Goal: Task Accomplishment & Management: Manage account settings

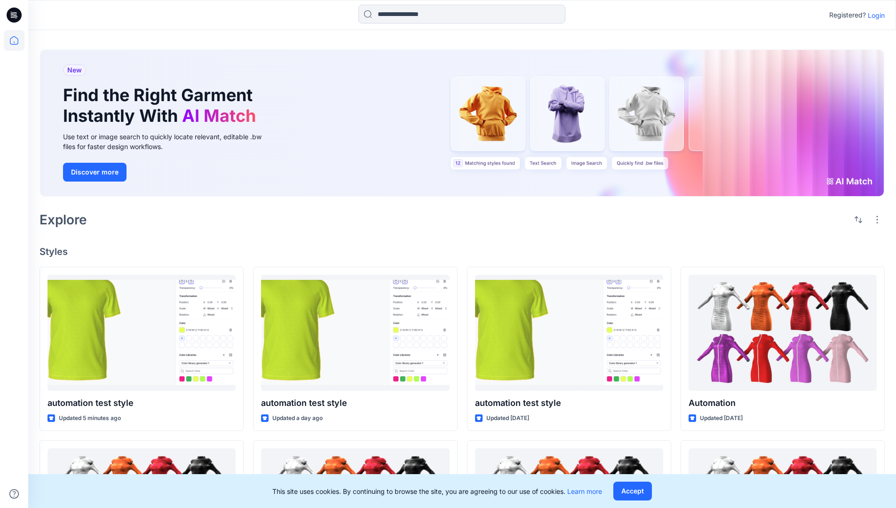
click at [874, 15] on p "Login" at bounding box center [876, 15] width 17 height 10
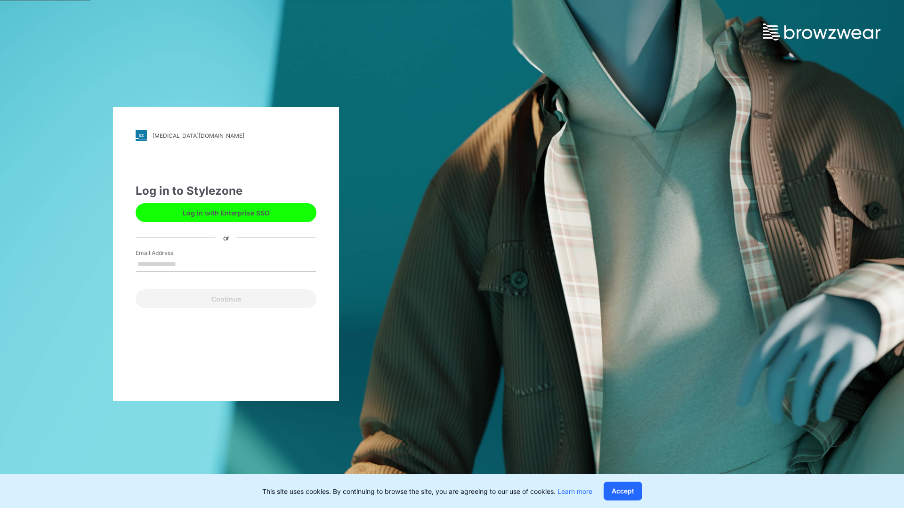
click at [186, 264] on input "Email Address" at bounding box center [226, 264] width 181 height 14
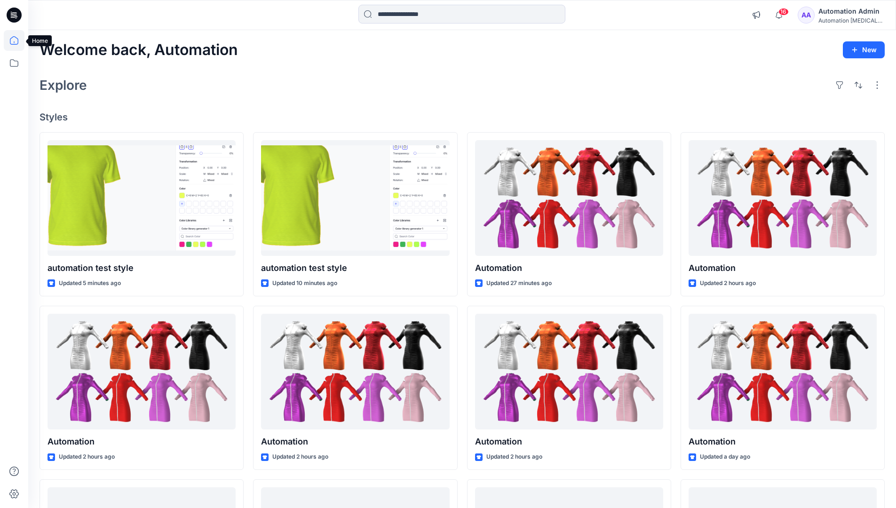
click at [18, 40] on icon at bounding box center [14, 40] width 8 height 8
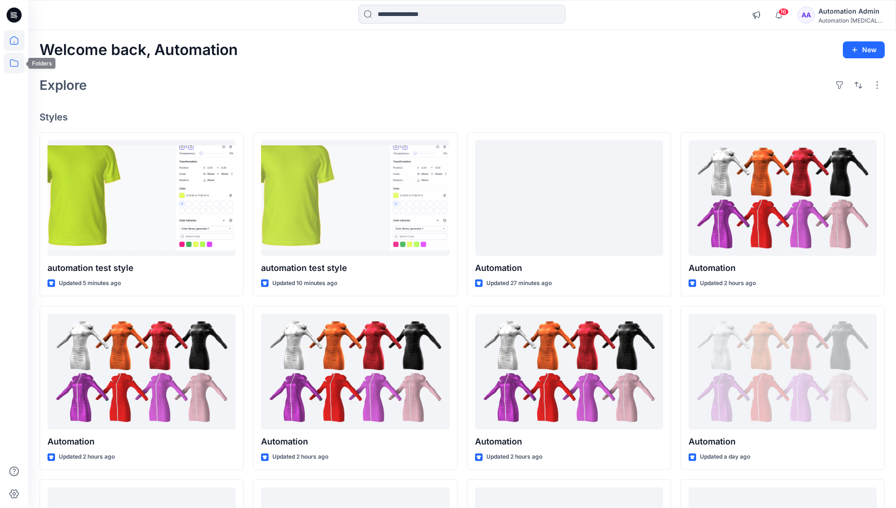
click at [16, 62] on icon at bounding box center [14, 63] width 21 height 21
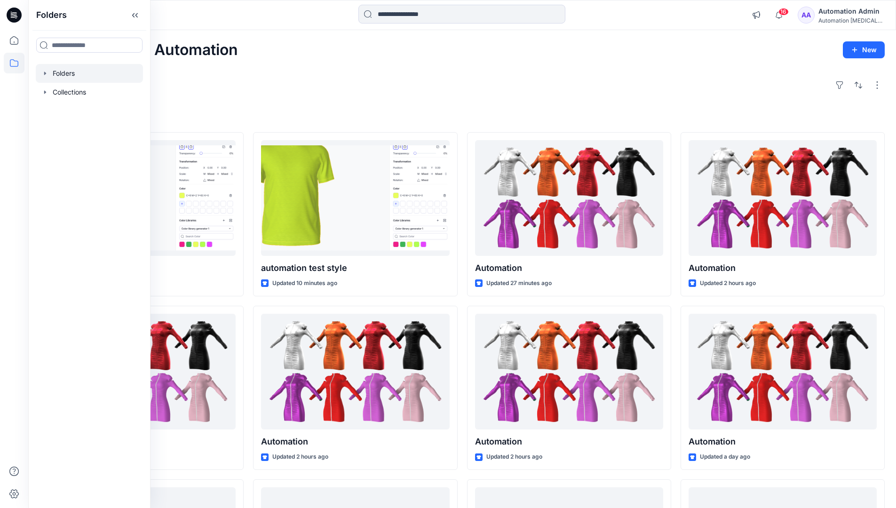
click at [71, 75] on div at bounding box center [89, 73] width 107 height 19
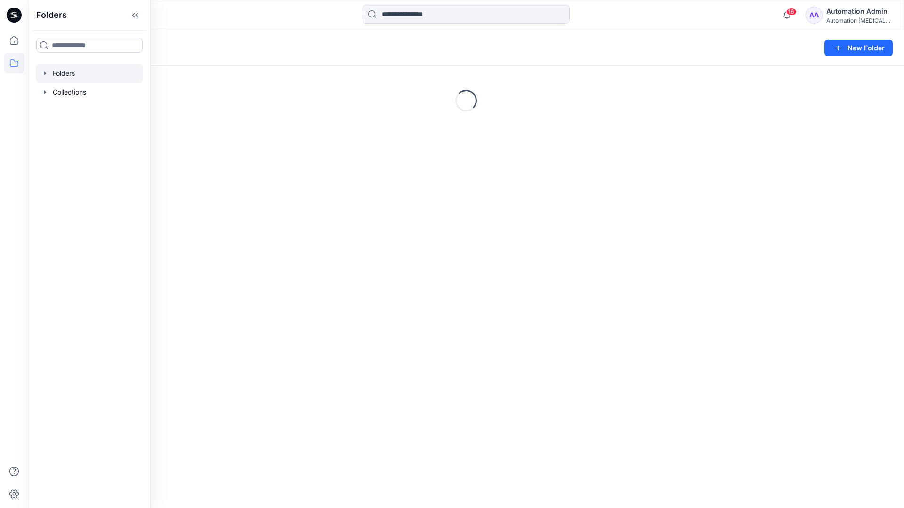
click at [336, 367] on div "Folders New Folder Loading..." at bounding box center [465, 269] width 875 height 478
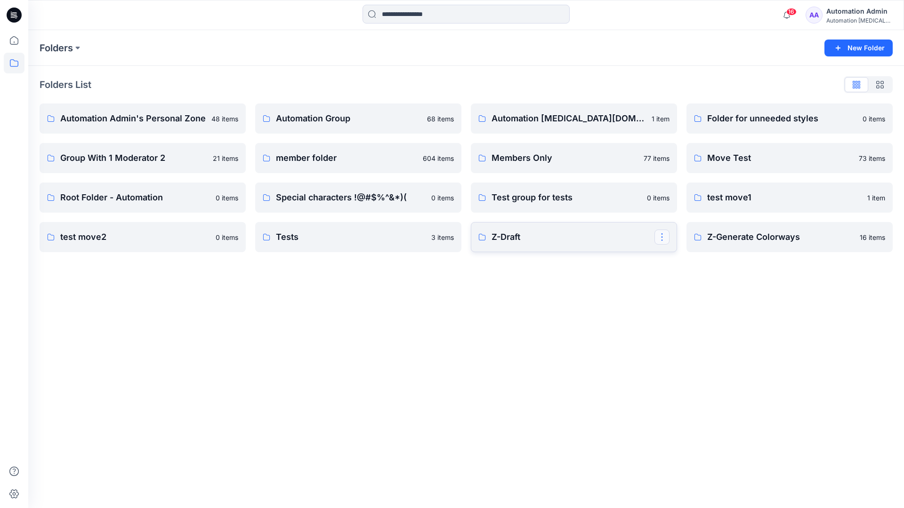
click at [660, 239] on button "button" at bounding box center [661, 237] width 15 height 15
click at [682, 261] on p "Edit" at bounding box center [679, 259] width 12 height 10
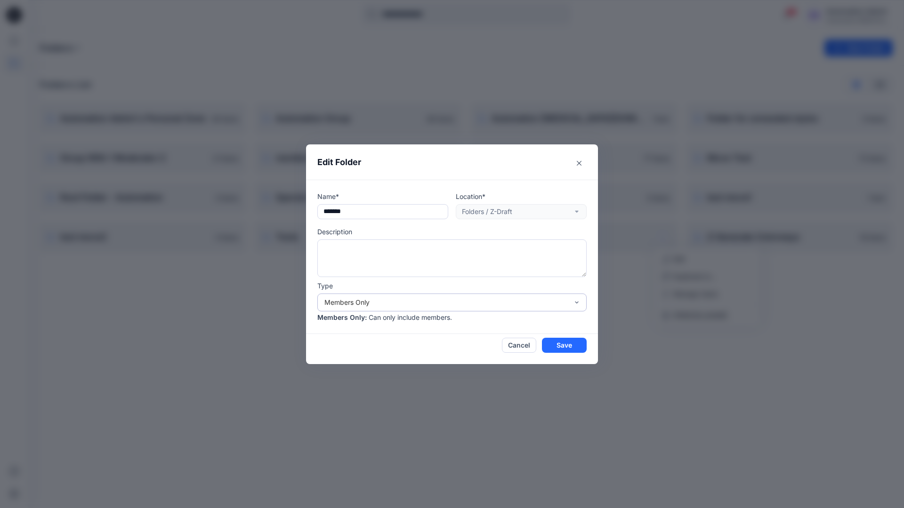
click at [471, 304] on div "Members Only" at bounding box center [446, 302] width 244 height 10
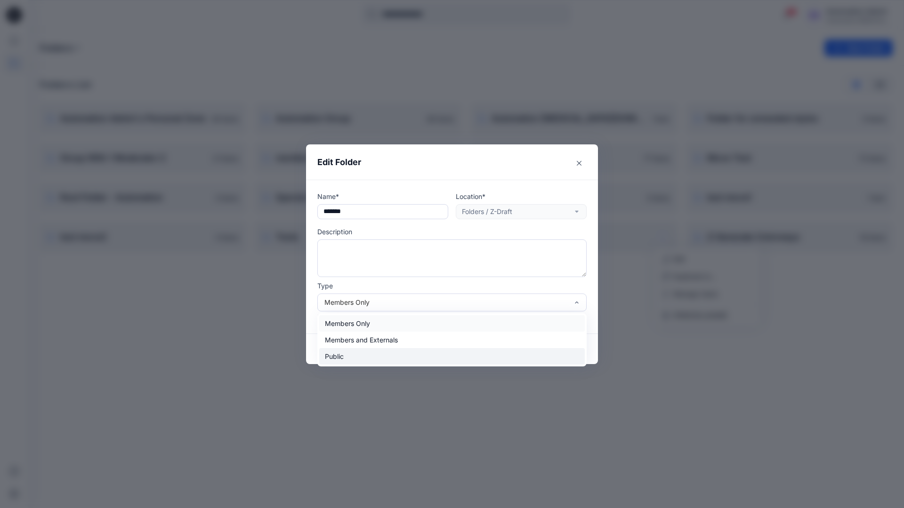
click at [416, 361] on div "Public" at bounding box center [451, 356] width 265 height 16
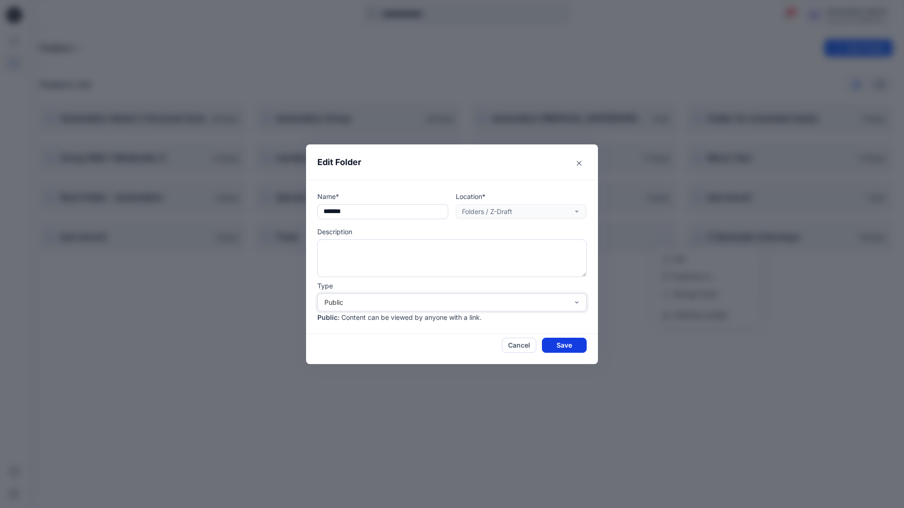
click at [554, 347] on button "Save" at bounding box center [564, 345] width 45 height 15
click at [618, 164] on p "Members Only" at bounding box center [564, 158] width 146 height 13
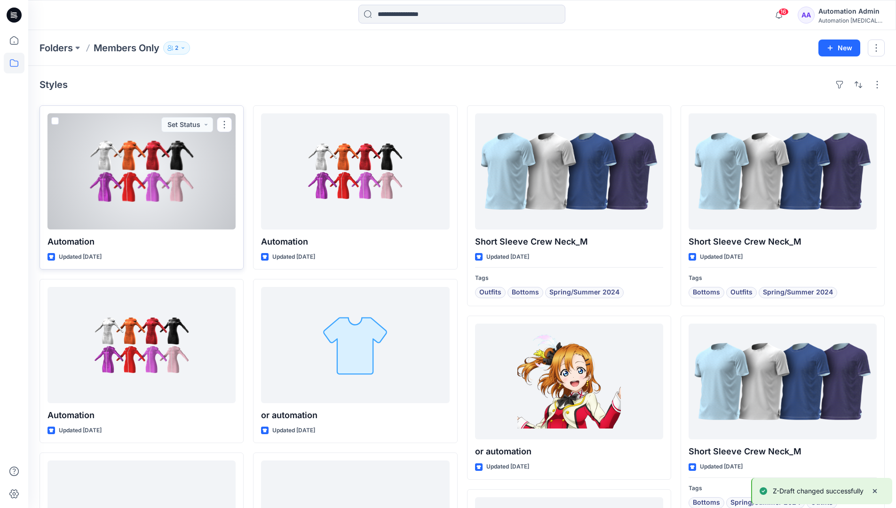
click at [55, 121] on span at bounding box center [55, 121] width 8 height 8
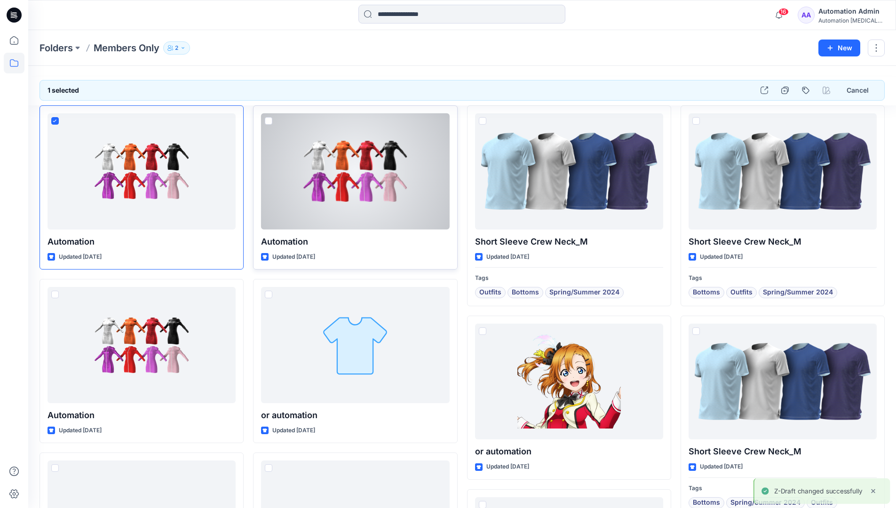
click at [267, 121] on span at bounding box center [269, 121] width 8 height 8
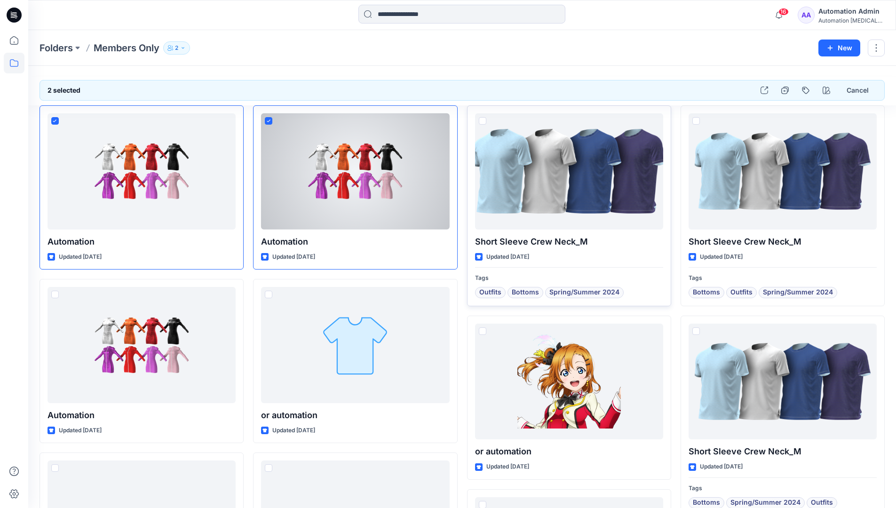
click at [481, 121] on span at bounding box center [483, 121] width 8 height 8
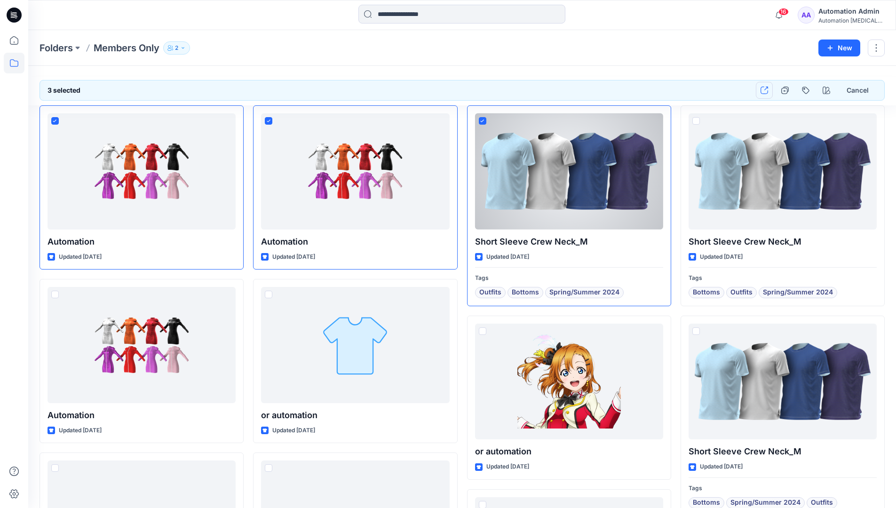
click at [767, 93] on icon "button" at bounding box center [765, 91] width 8 height 8
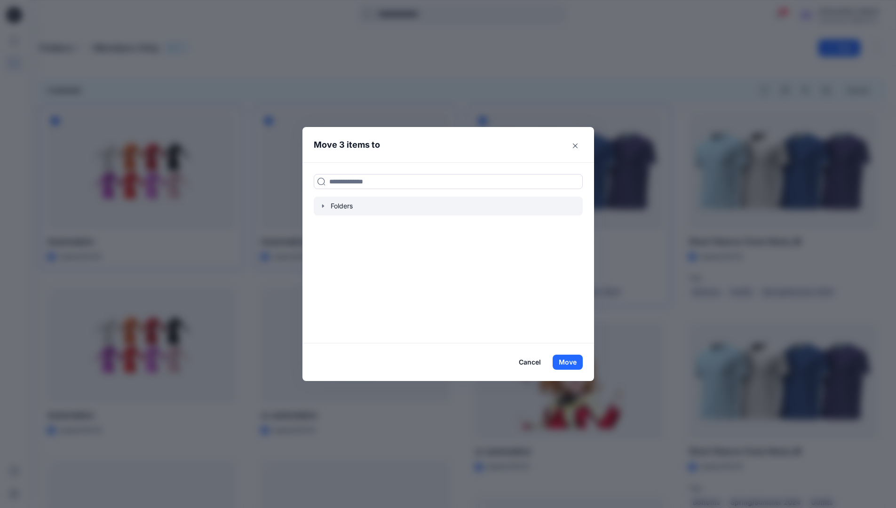
click at [324, 206] on icon "button" at bounding box center [323, 205] width 2 height 3
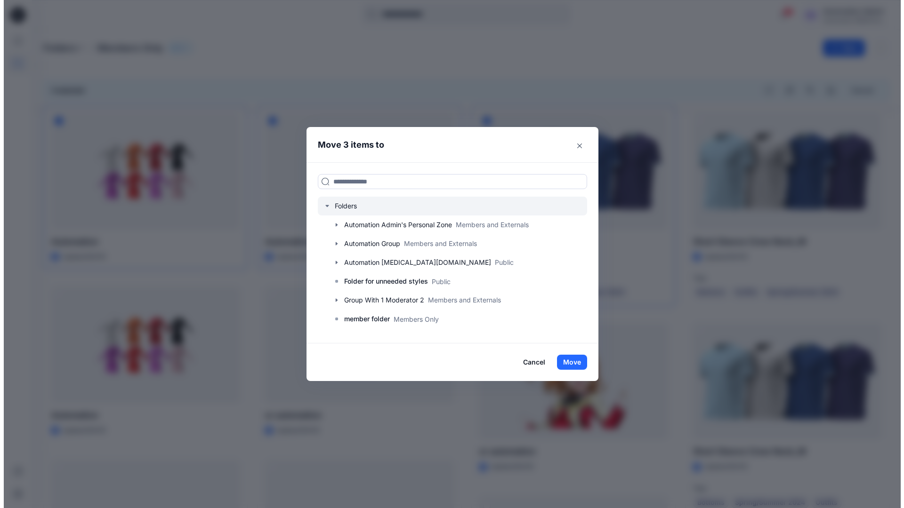
scroll to position [185, 0]
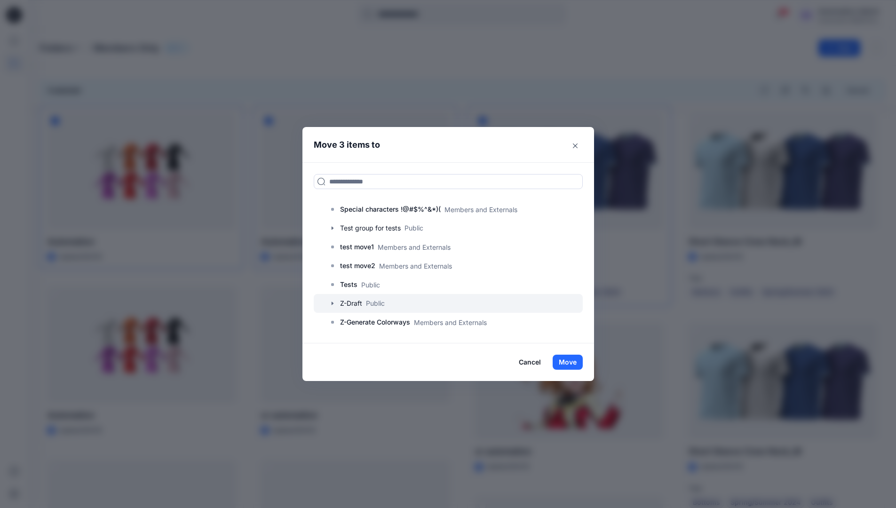
click at [376, 305] on div at bounding box center [448, 303] width 269 height 19
click at [572, 364] on button "Move" at bounding box center [568, 362] width 30 height 15
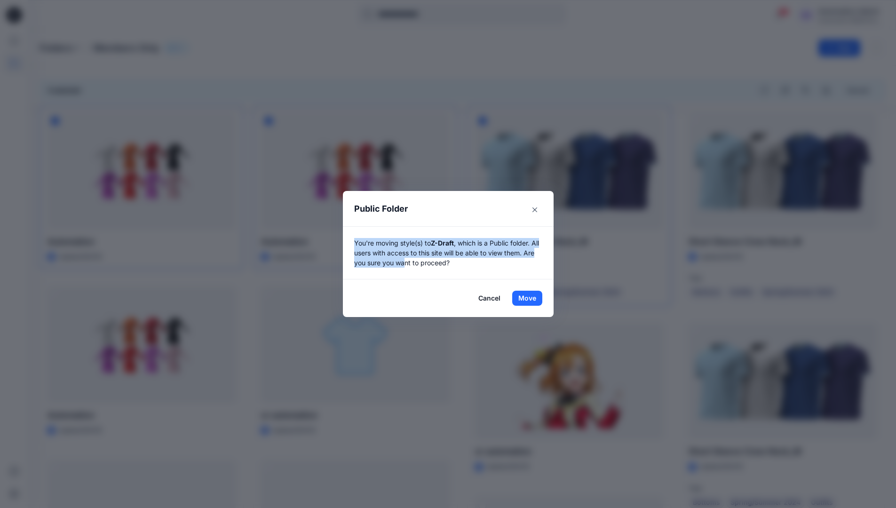
drag, startPoint x: 572, startPoint y: 364, endPoint x: 420, endPoint y: 265, distance: 181.3
click at [420, 265] on p "You're moving style(s) to Z-Draft , which is a Public folder. All users with ac…" at bounding box center [448, 253] width 188 height 30
click at [531, 298] on button "Move" at bounding box center [527, 298] width 30 height 15
click at [57, 49] on p "Folders" at bounding box center [56, 47] width 33 height 13
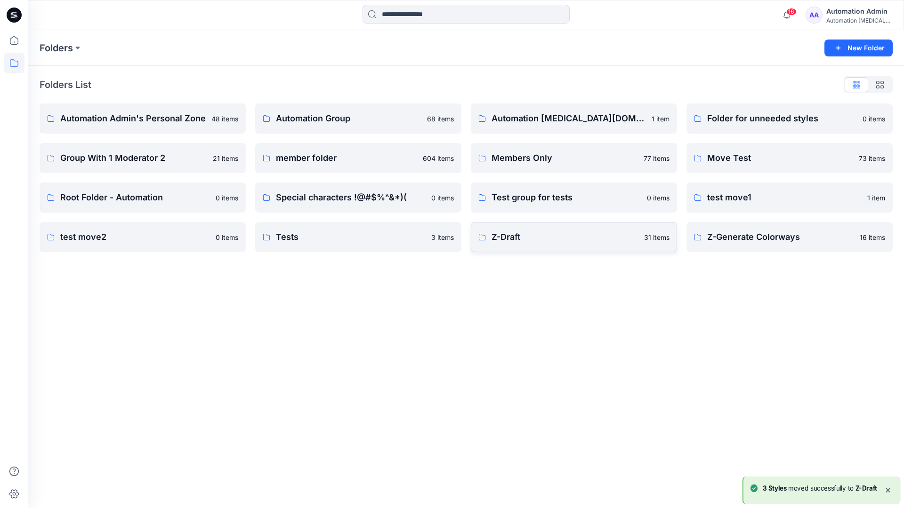
click at [518, 233] on p "Z-Draft" at bounding box center [564, 237] width 147 height 13
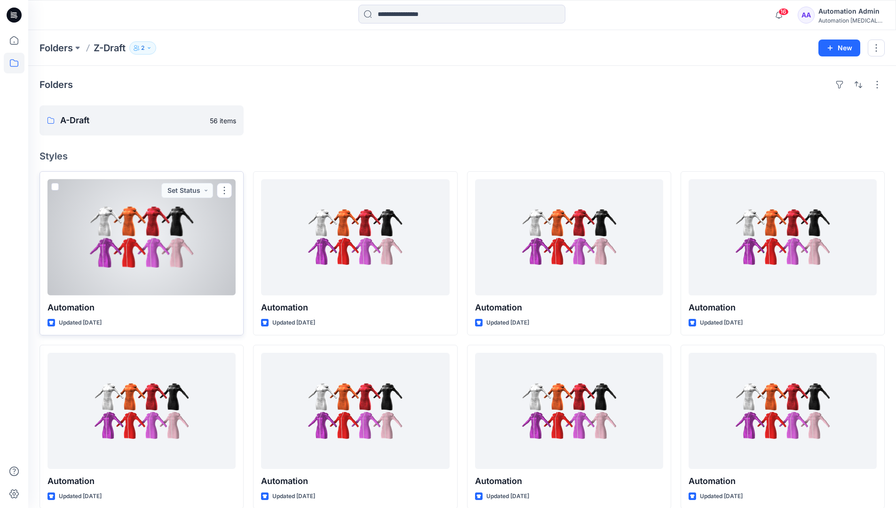
click at [55, 188] on span at bounding box center [55, 187] width 8 height 8
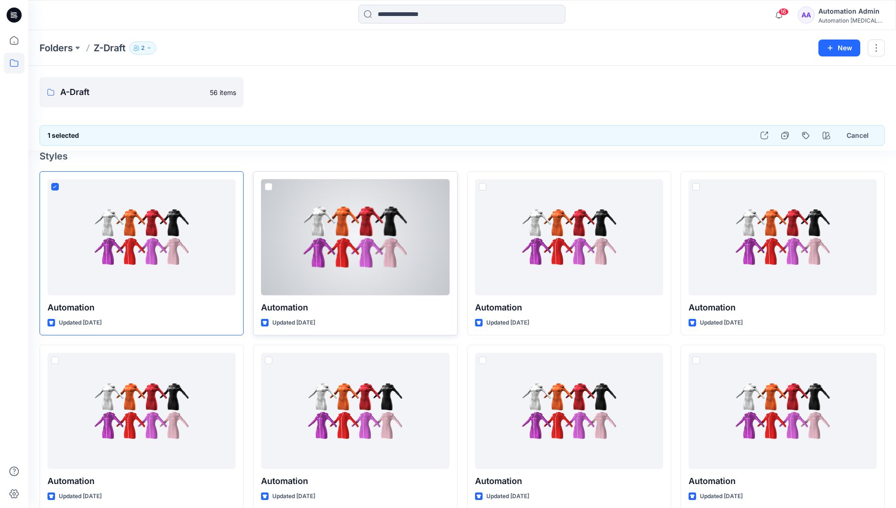
click at [270, 187] on span at bounding box center [269, 187] width 8 height 8
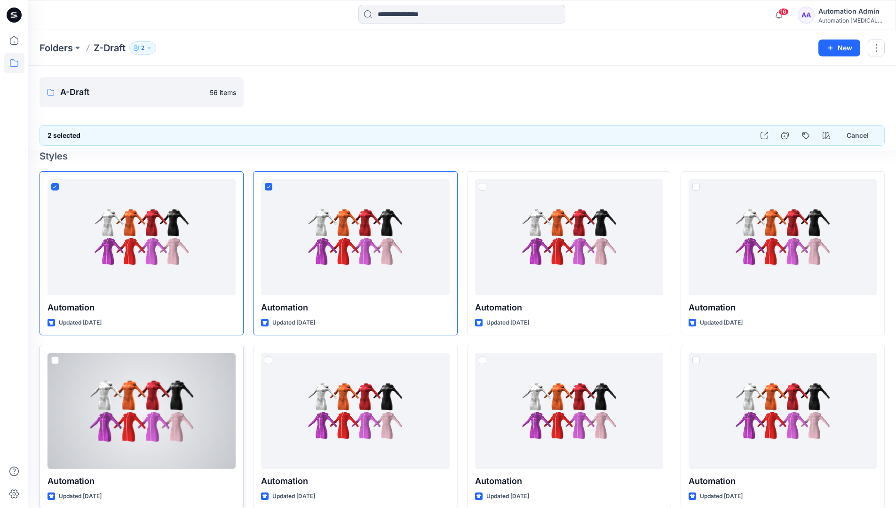
click at [56, 361] on span at bounding box center [55, 361] width 8 height 8
click at [763, 136] on icon "button" at bounding box center [765, 136] width 8 height 8
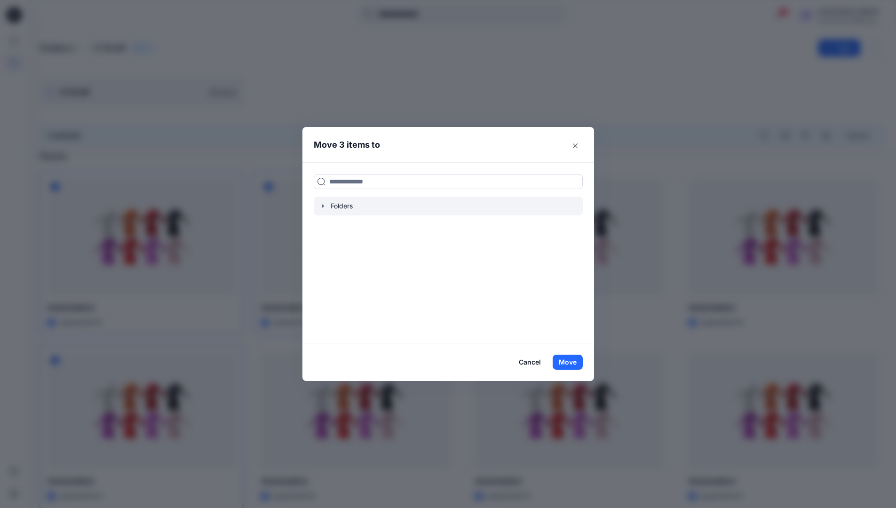
click at [324, 205] on icon "button" at bounding box center [323, 205] width 2 height 3
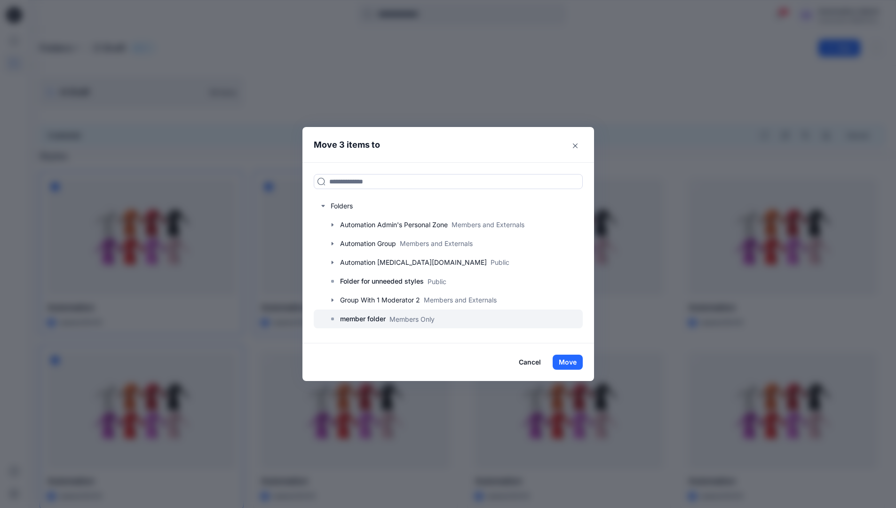
click at [371, 320] on p "member folder" at bounding box center [363, 318] width 46 height 11
click at [566, 360] on button "Move" at bounding box center [568, 362] width 30 height 15
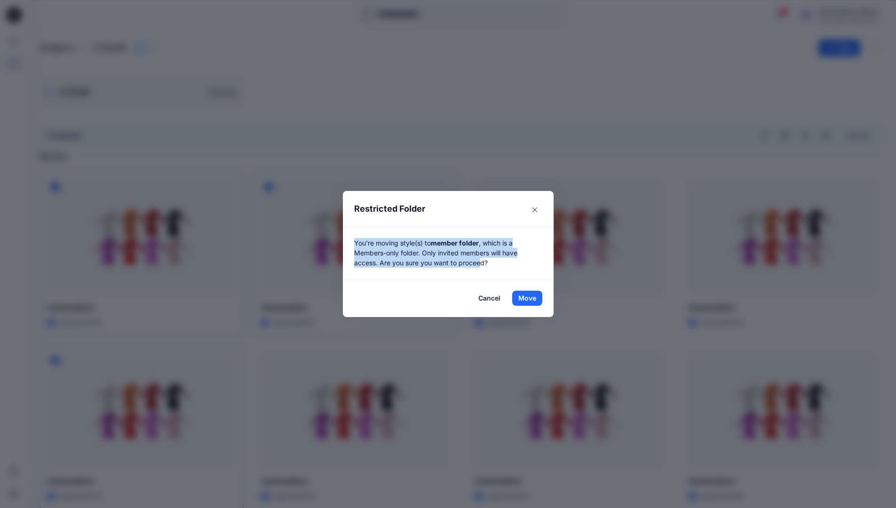
drag, startPoint x: 566, startPoint y: 360, endPoint x: 485, endPoint y: 270, distance: 121.0
click at [485, 270] on div "You're moving style(s) to member folder , which is a Members-only folder. Only …" at bounding box center [448, 252] width 211 height 53
click at [531, 298] on button "Move" at bounding box center [527, 298] width 30 height 15
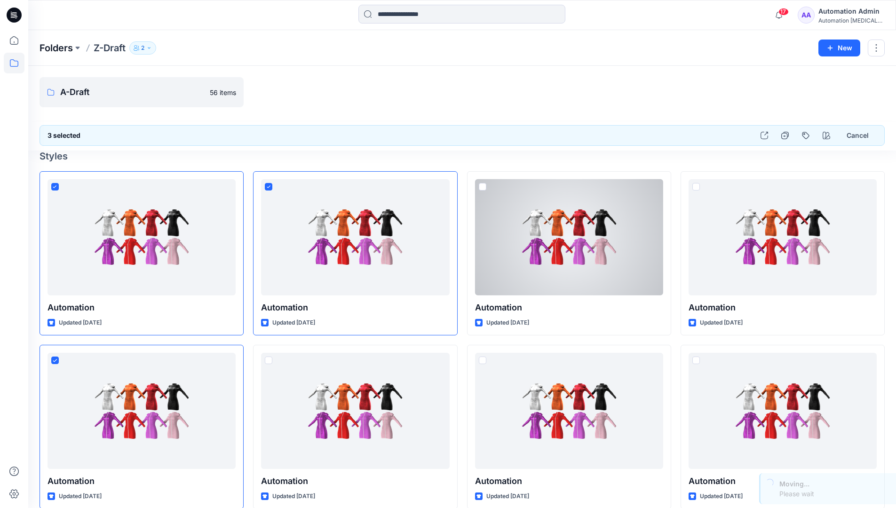
click at [52, 48] on p "Folders" at bounding box center [56, 47] width 33 height 13
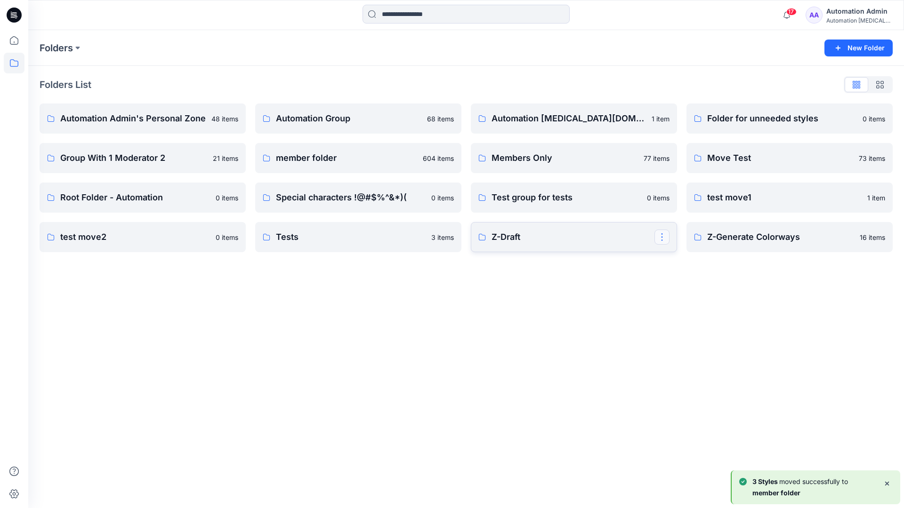
click at [663, 233] on button "button" at bounding box center [661, 237] width 15 height 15
click at [695, 262] on button "Edit" at bounding box center [707, 258] width 102 height 17
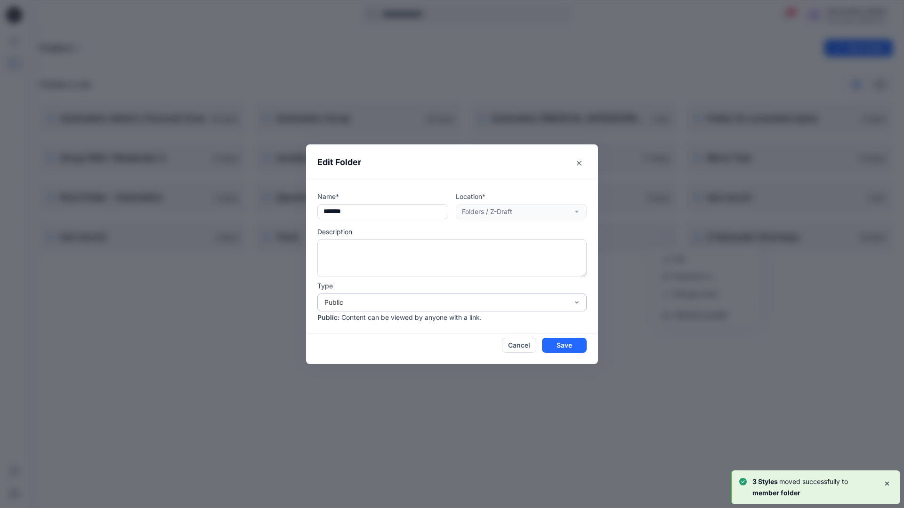
click at [352, 300] on div "Public" at bounding box center [446, 302] width 244 height 10
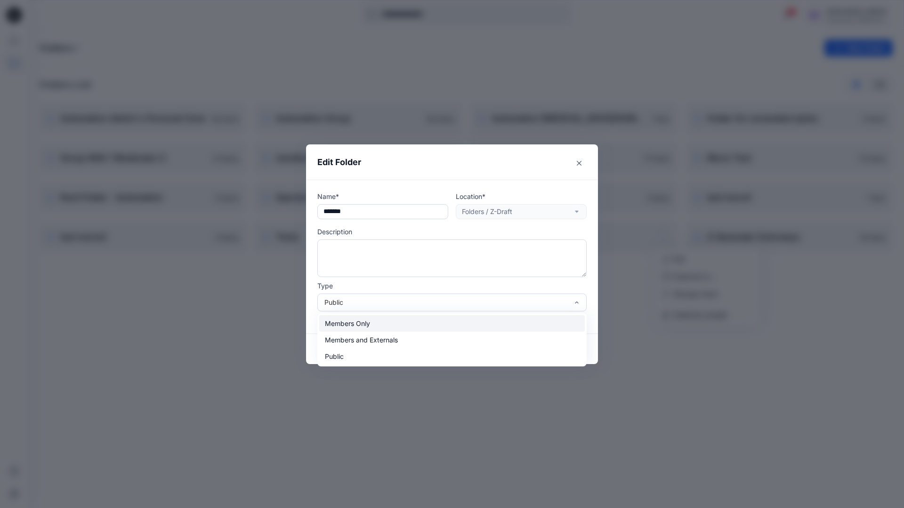
click at [351, 324] on div "Members Only" at bounding box center [451, 323] width 265 height 16
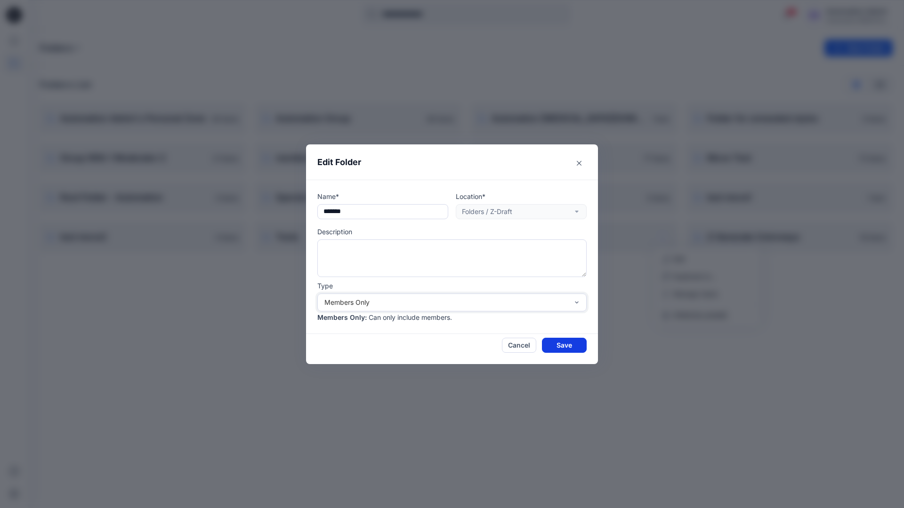
click at [559, 344] on button "Save" at bounding box center [564, 345] width 45 height 15
click at [843, 15] on div "Automation Admin" at bounding box center [859, 11] width 66 height 11
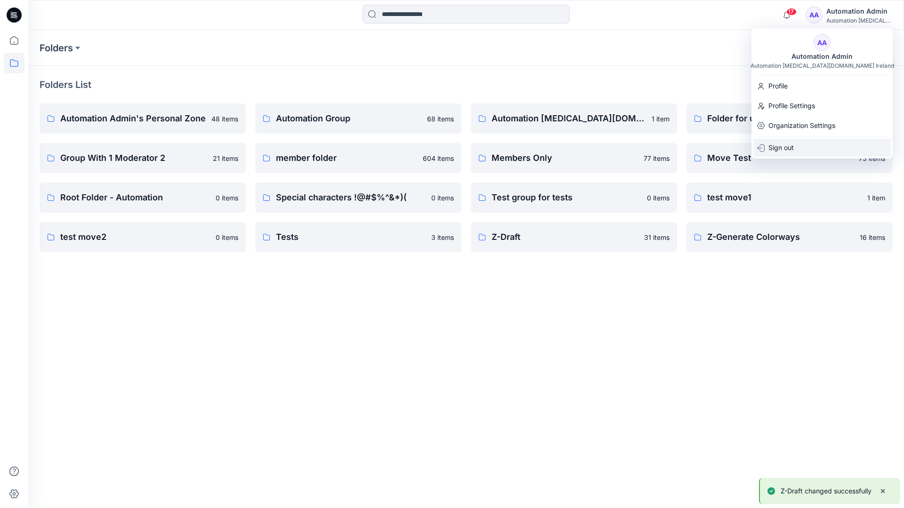
click at [794, 146] on div "Sign out" at bounding box center [821, 148] width 137 height 18
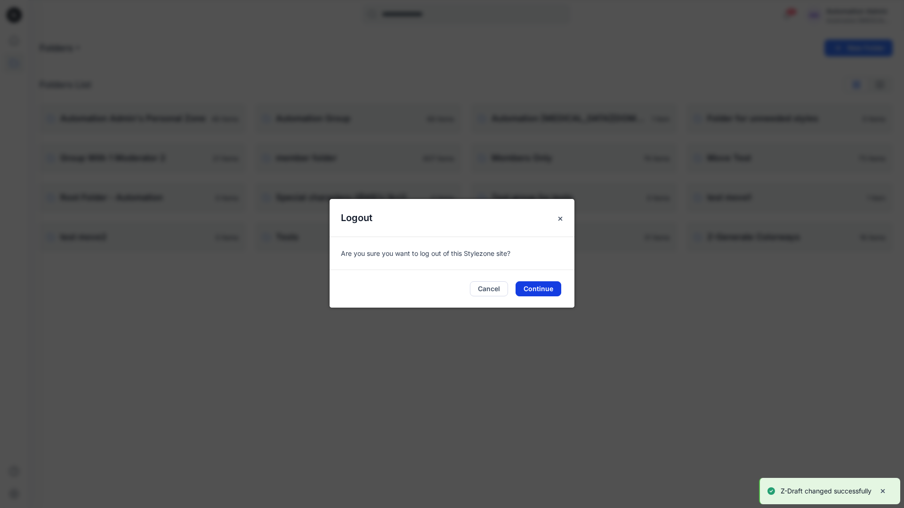
click at [555, 291] on button "Continue" at bounding box center [538, 288] width 46 height 15
